Goal: Task Accomplishment & Management: Use online tool/utility

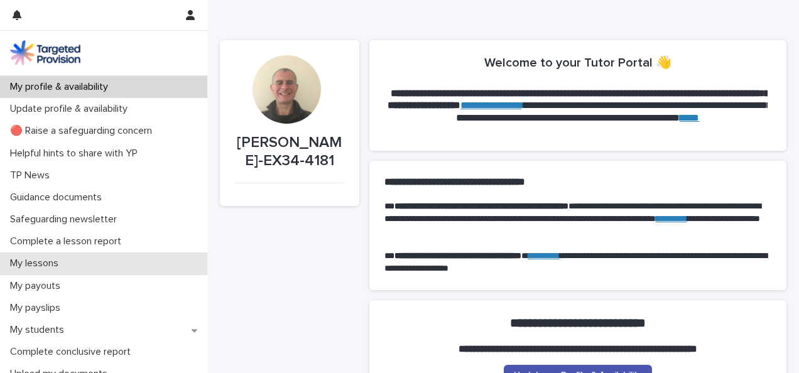
click at [41, 266] on p "My lessons" at bounding box center [36, 264] width 63 height 12
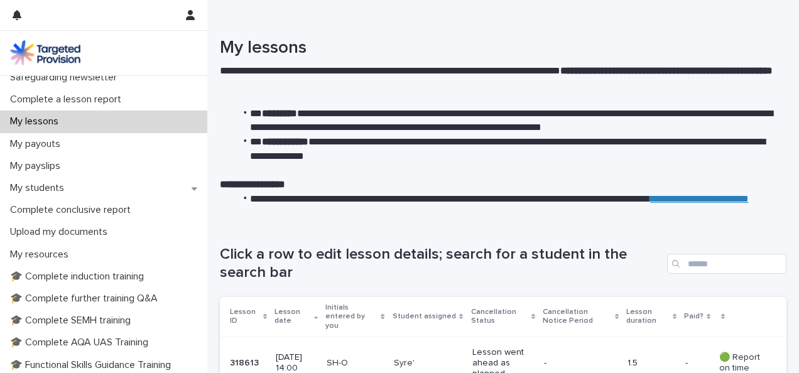
scroll to position [139, 0]
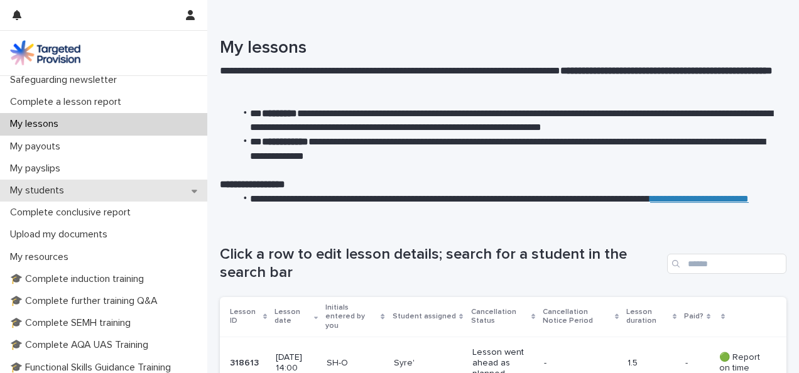
click at [57, 192] on p "My students" at bounding box center [39, 191] width 69 height 12
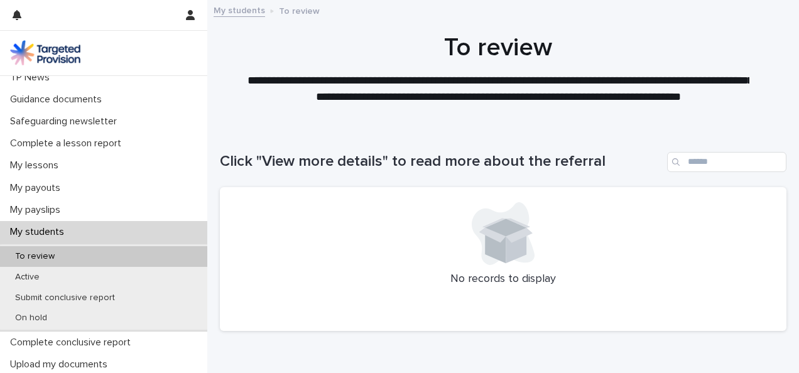
scroll to position [99, 0]
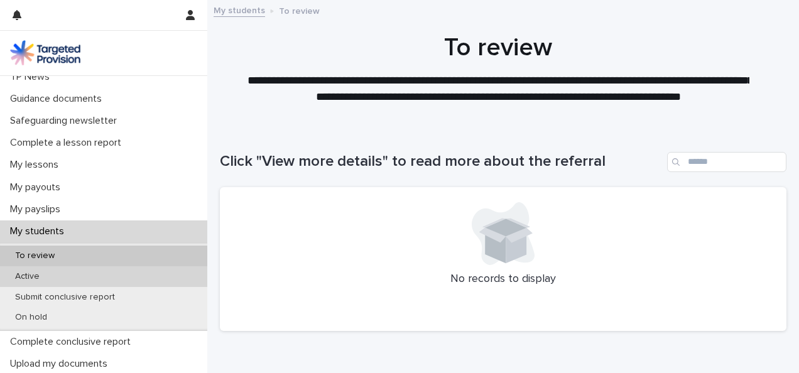
click at [30, 278] on p "Active" at bounding box center [27, 276] width 45 height 11
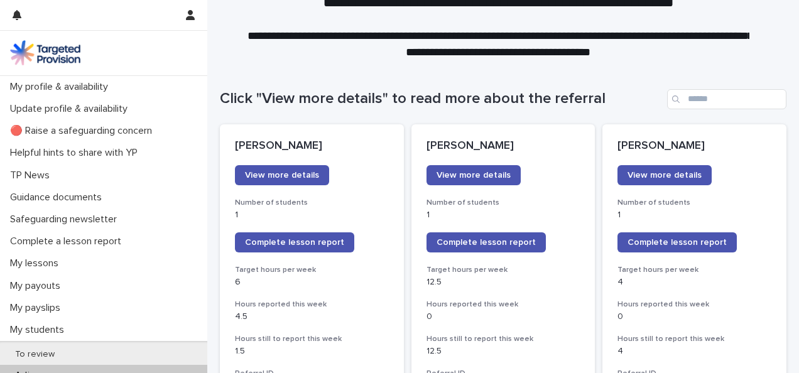
scroll to position [89, 0]
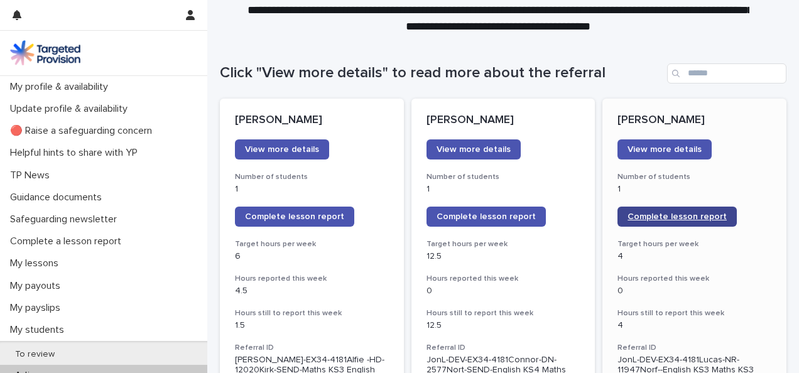
click at [661, 219] on span "Complete lesson report" at bounding box center [676, 216] width 99 height 9
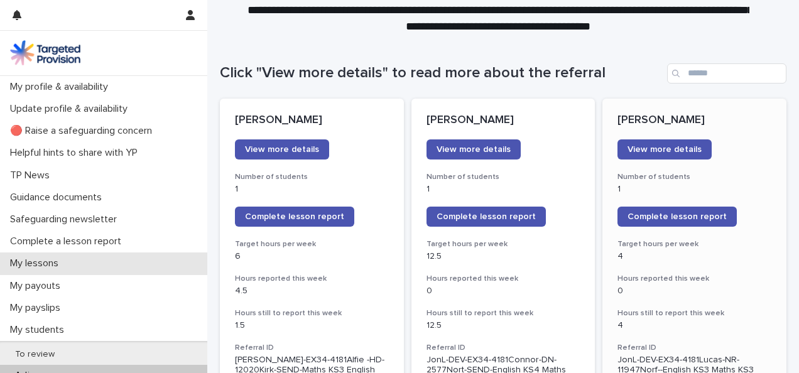
click at [46, 261] on p "My lessons" at bounding box center [36, 264] width 63 height 12
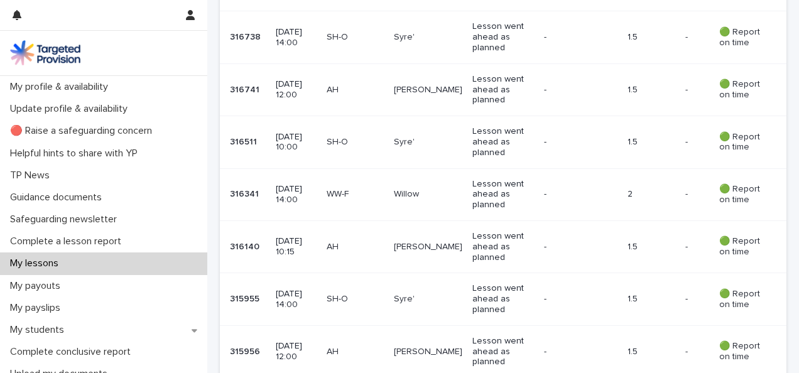
scroll to position [1019, 0]
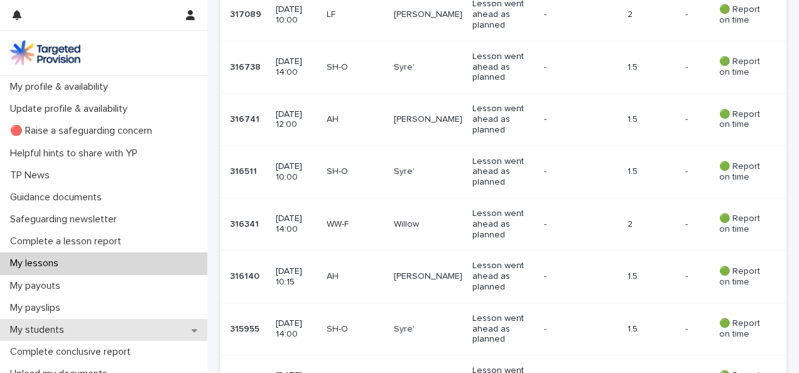
click at [49, 332] on p "My students" at bounding box center [39, 330] width 69 height 12
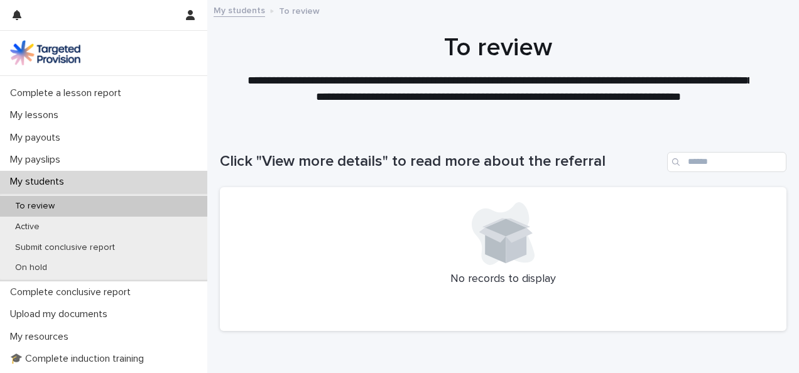
scroll to position [151, 0]
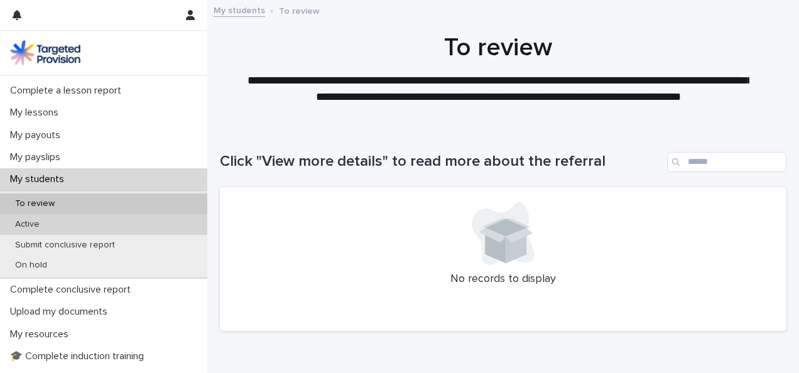
click at [33, 222] on p "Active" at bounding box center [27, 224] width 45 height 11
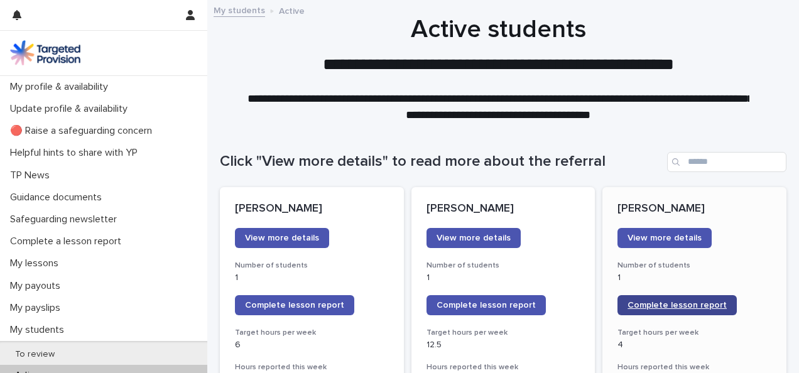
click at [653, 312] on link "Complete lesson report" at bounding box center [676, 305] width 119 height 20
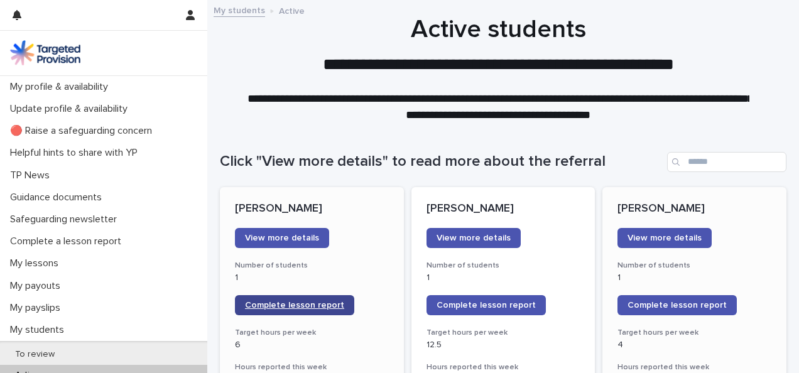
click at [323, 308] on span "Complete lesson report" at bounding box center [294, 305] width 99 height 9
